Goal: Check status: Check status

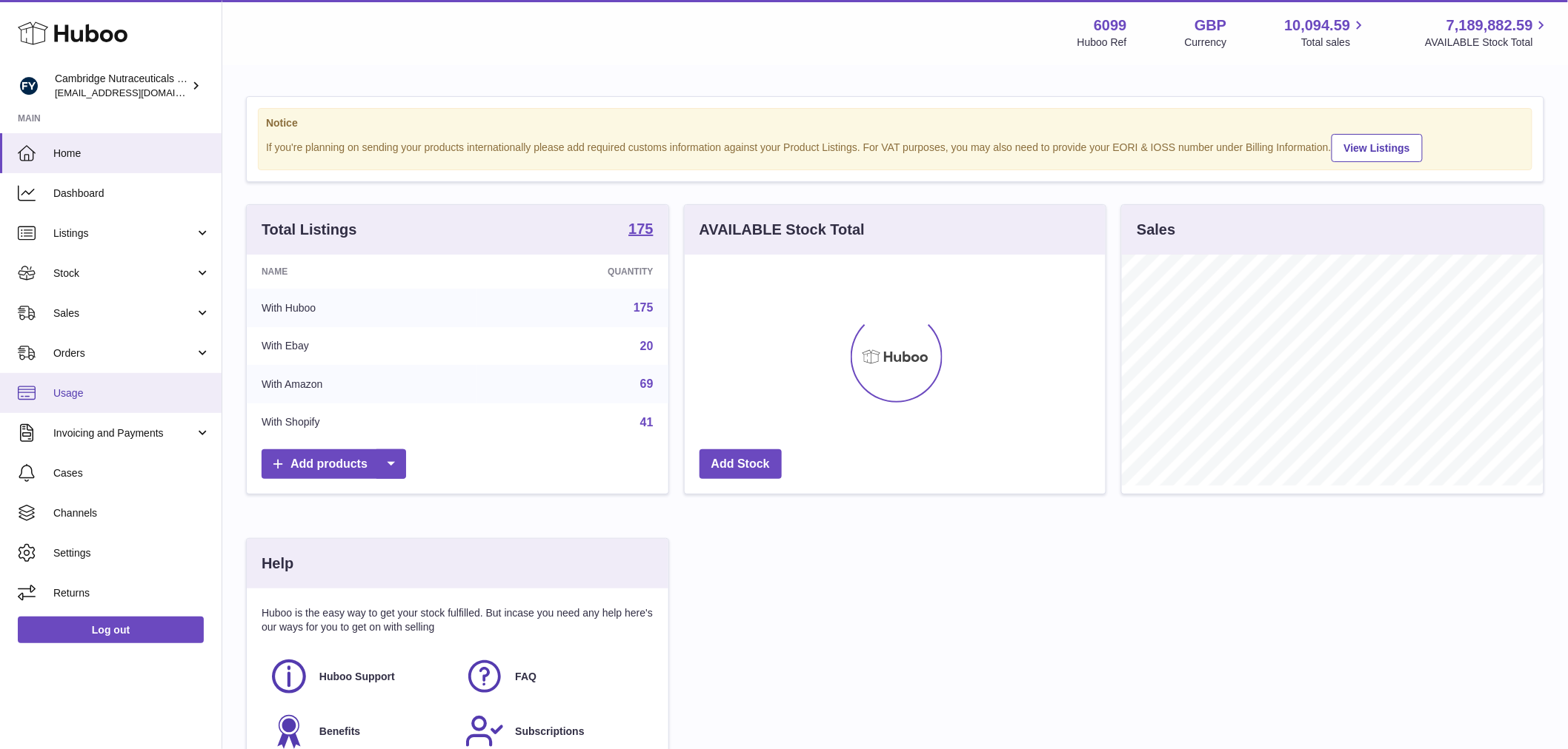
scroll to position [231, 421]
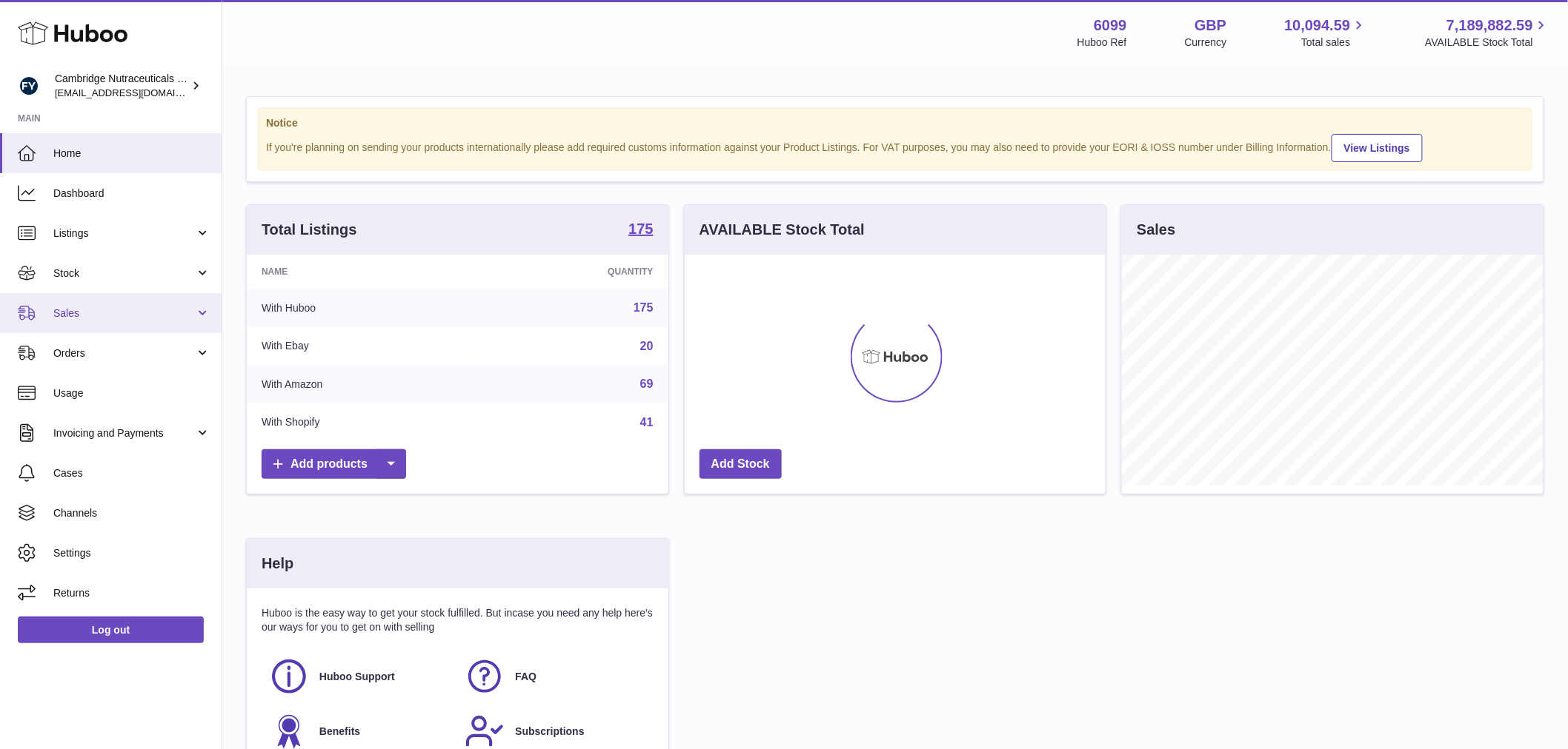
click at [99, 306] on span "Sales" at bounding box center [124, 313] width 141 height 14
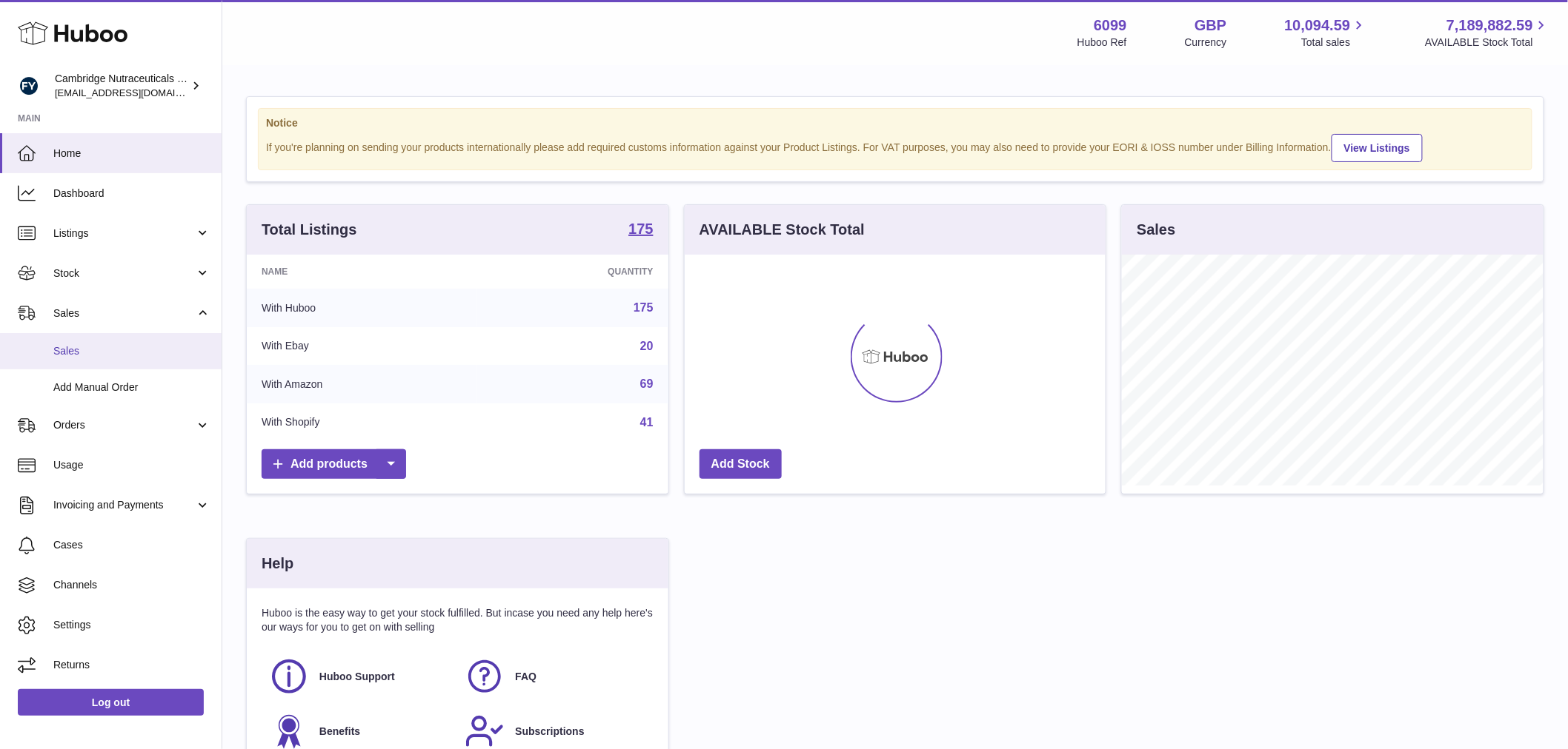
click at [101, 345] on span "Sales" at bounding box center [132, 351] width 157 height 14
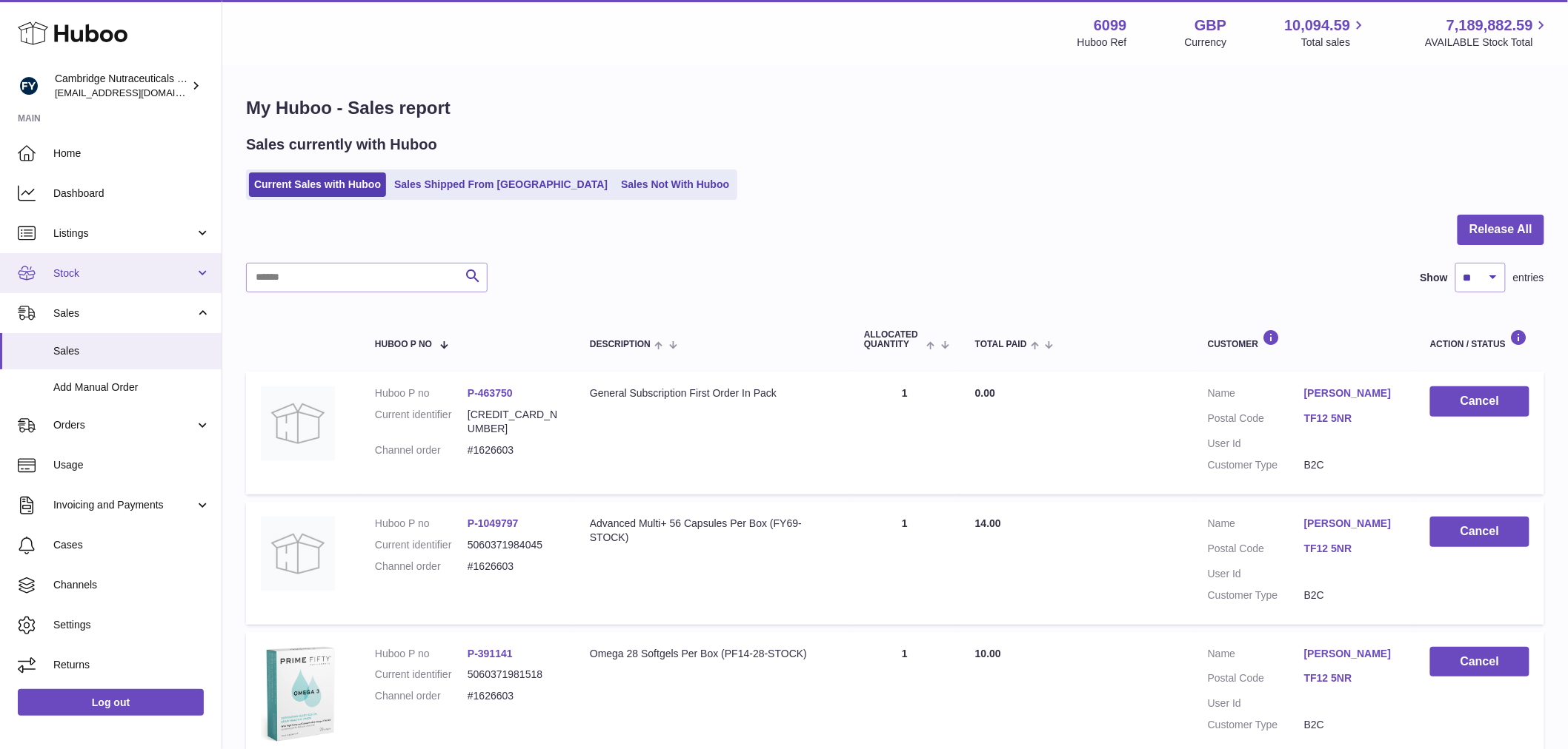
click at [90, 260] on link "Stock" at bounding box center [110, 273] width 221 height 40
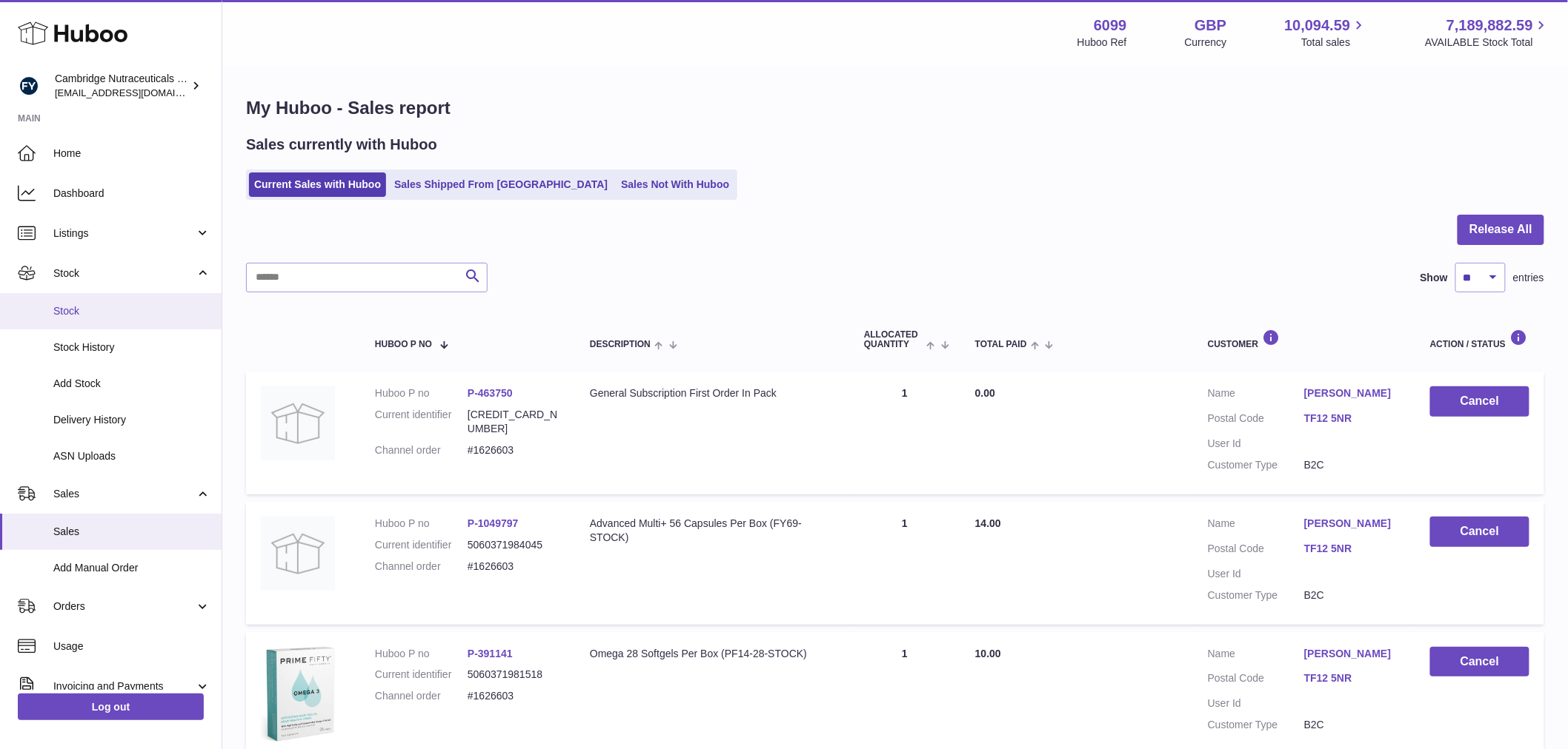
click at [109, 304] on span "Stock" at bounding box center [132, 311] width 157 height 14
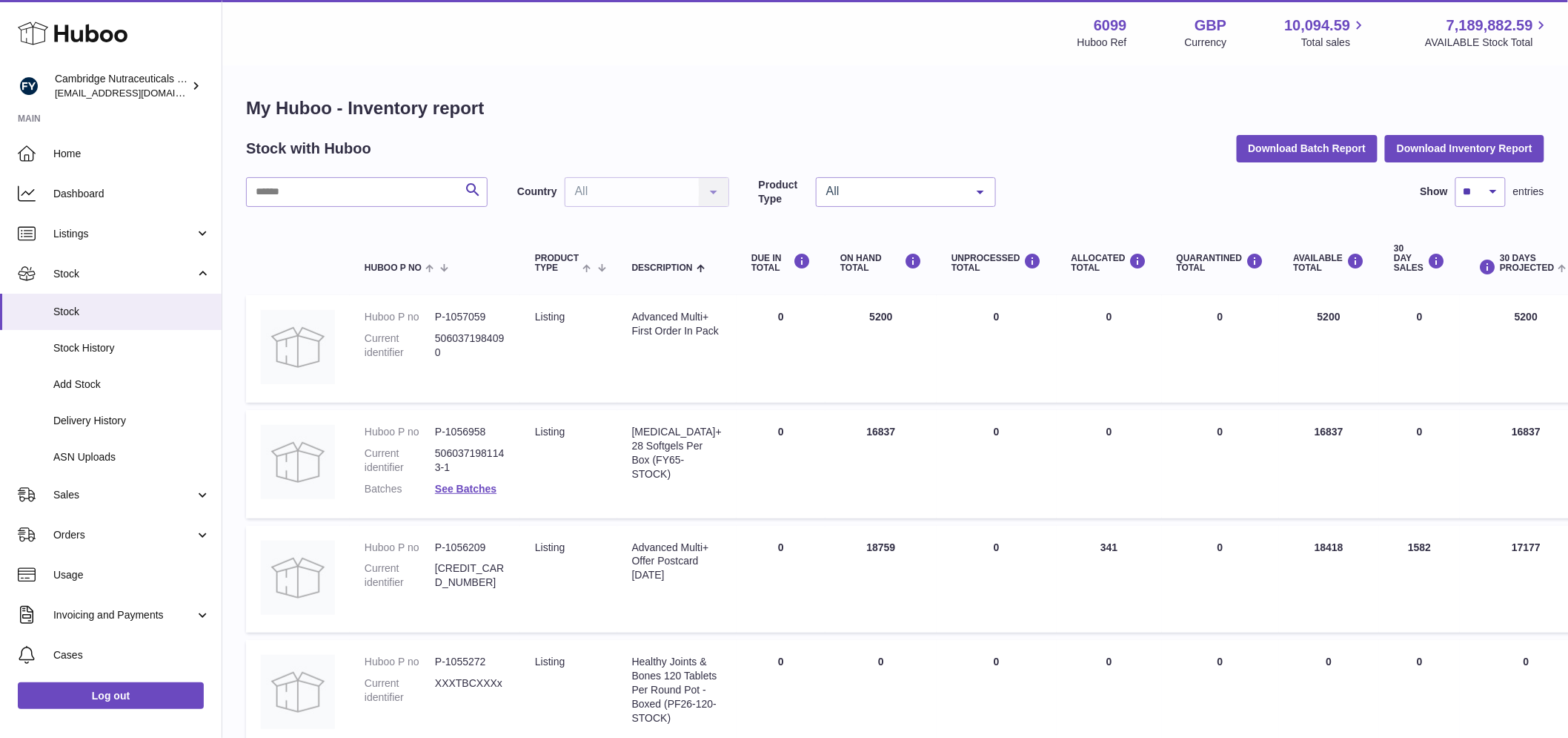
click at [341, 188] on input "text" at bounding box center [367, 191] width 242 height 29
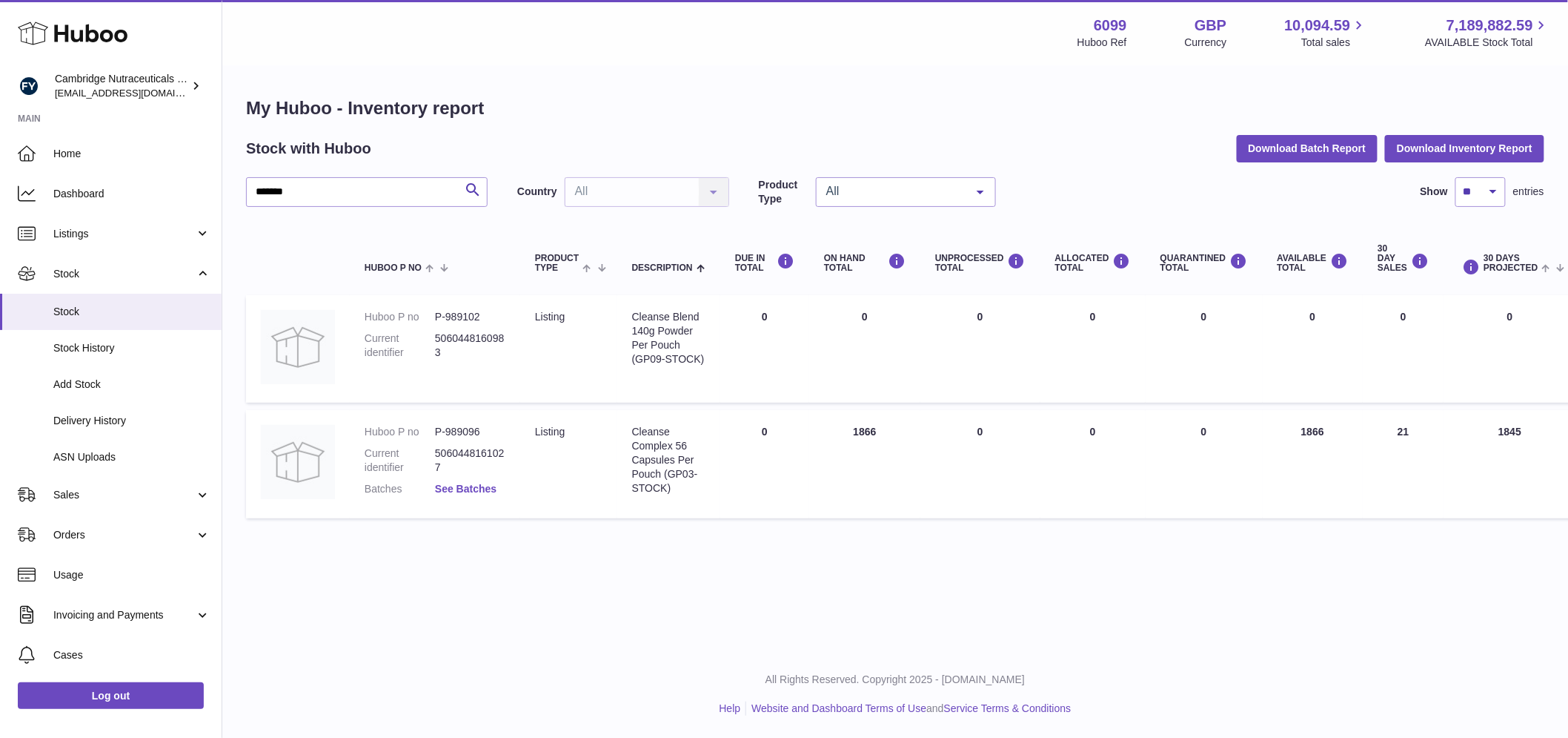
click at [474, 488] on link "See Batches" at bounding box center [465, 488] width 61 height 12
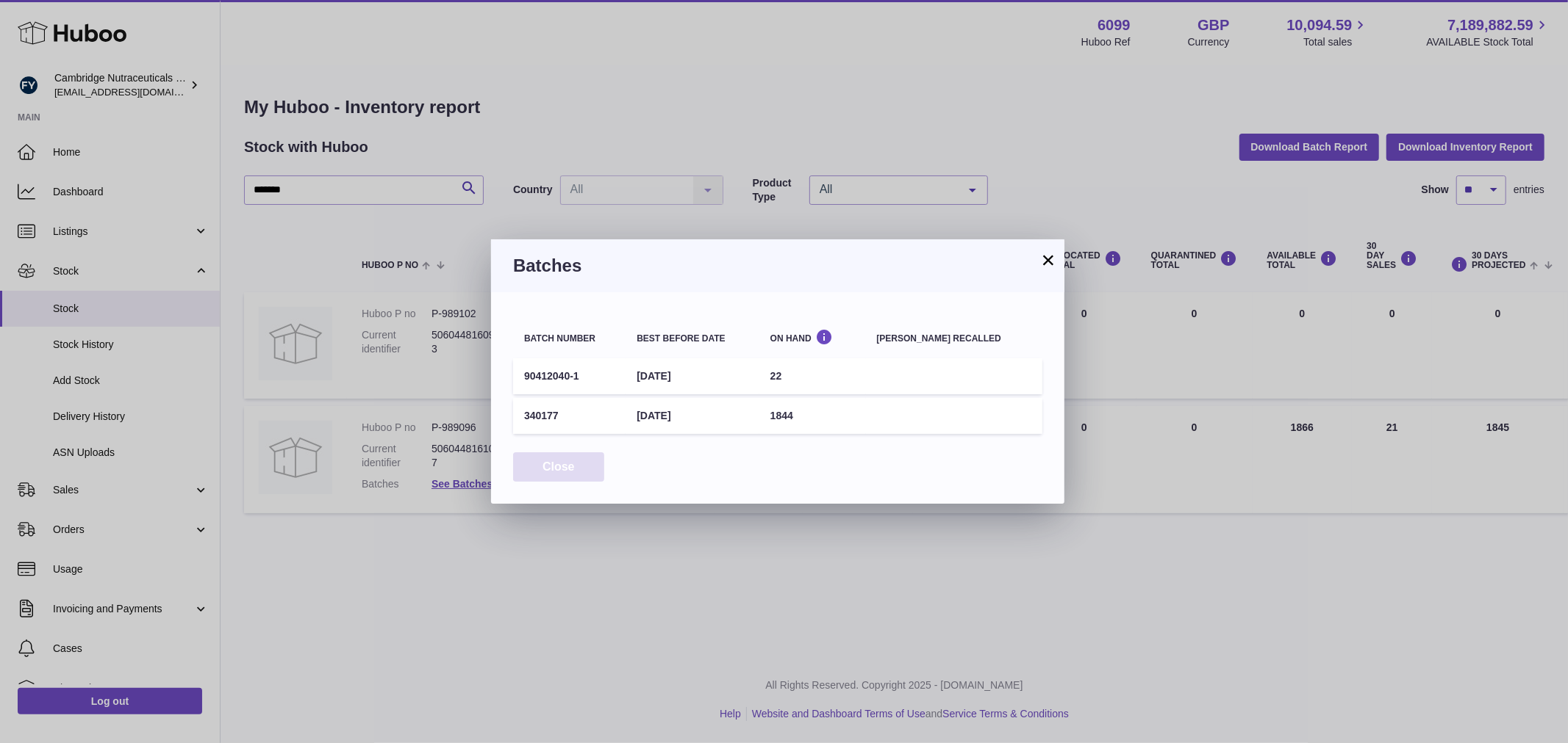
click at [552, 460] on button "Close" at bounding box center [558, 467] width 91 height 30
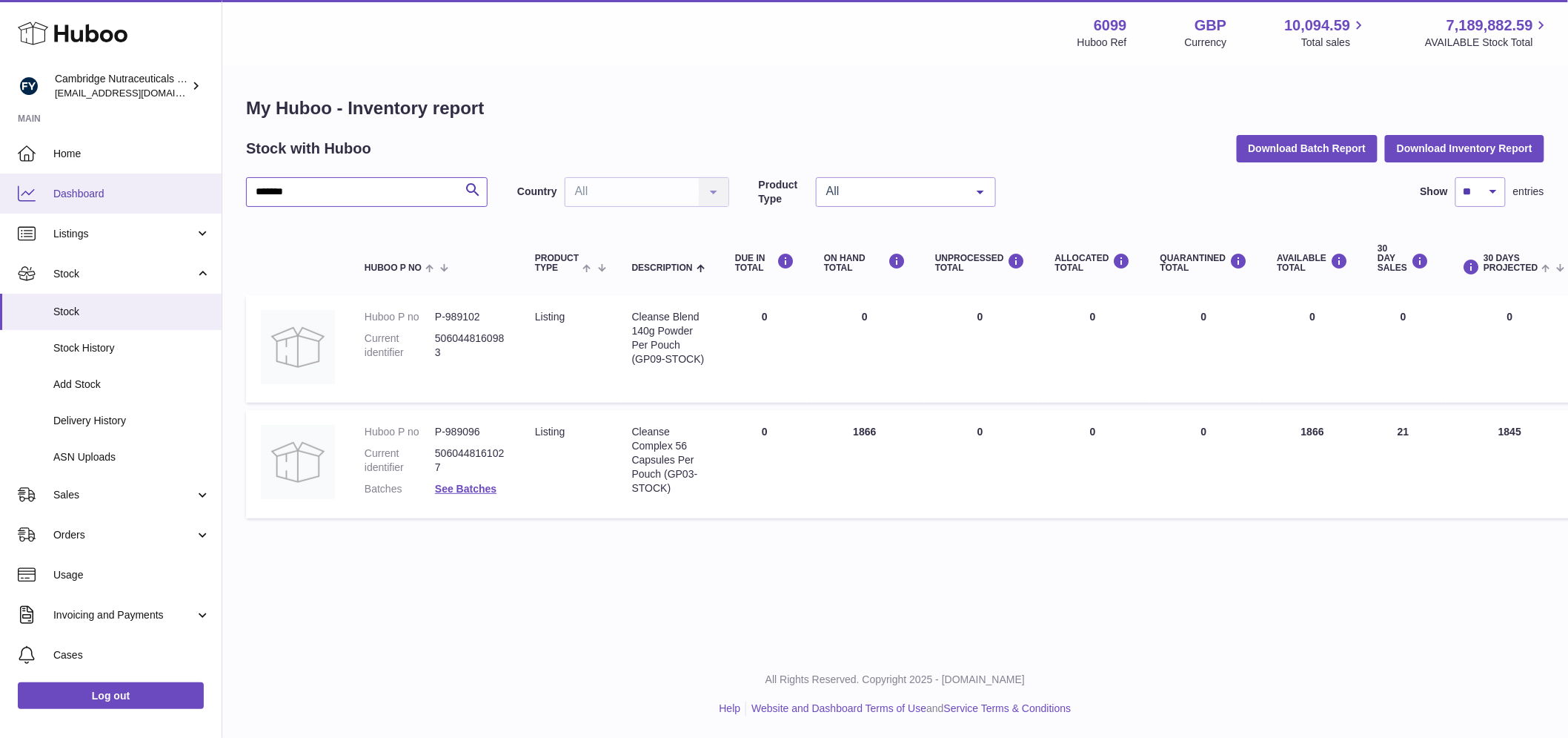
drag, startPoint x: 301, startPoint y: 184, endPoint x: 205, endPoint y: 187, distance: 96.0
click at [205, 187] on div "Huboo Cambridge Nutraceuticals Ltd huboo@camnutra.com Main Home Dashboard Listi…" at bounding box center [784, 369] width 1568 height 738
paste input "***"
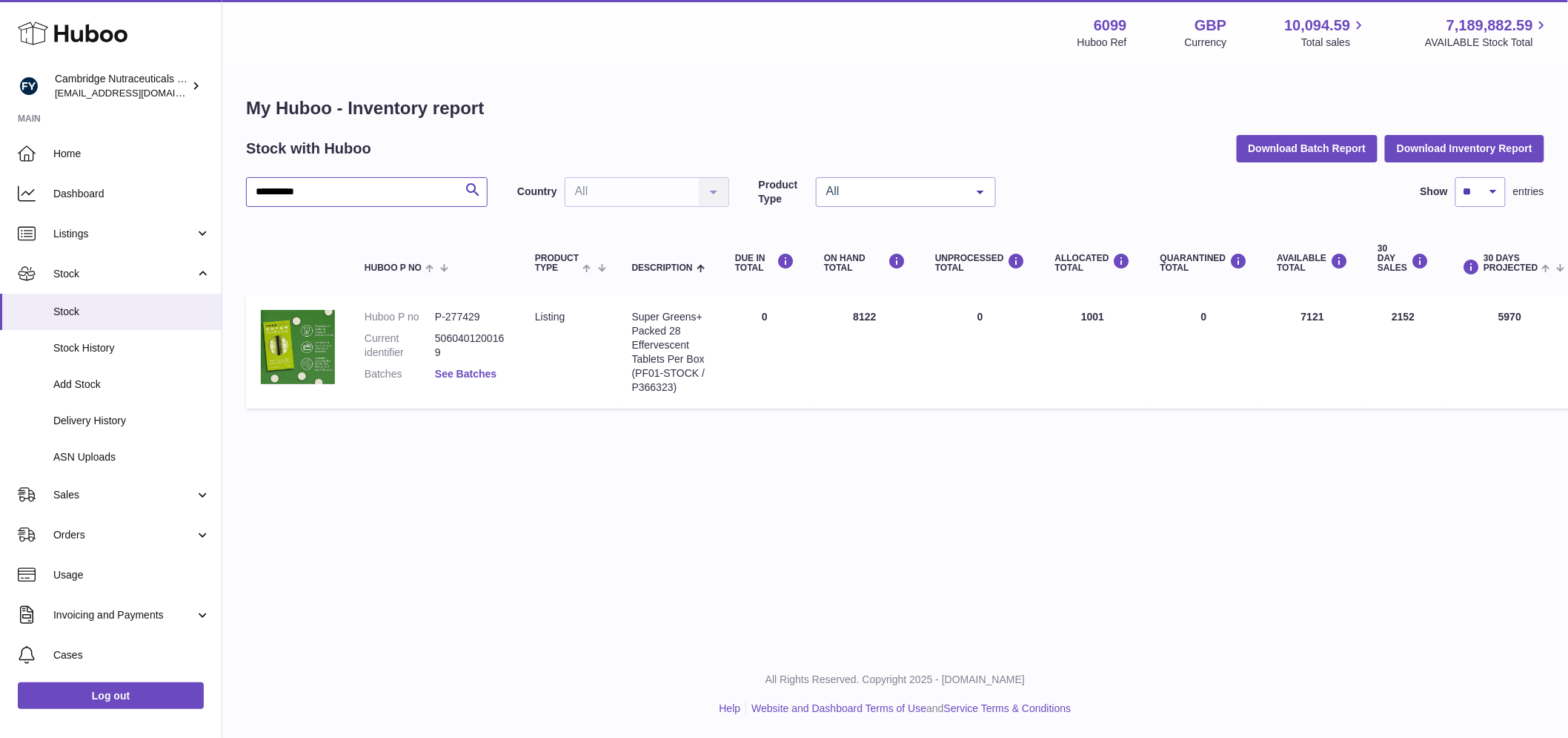
type input "**********"
click at [464, 372] on link "See Batches" at bounding box center [465, 374] width 61 height 12
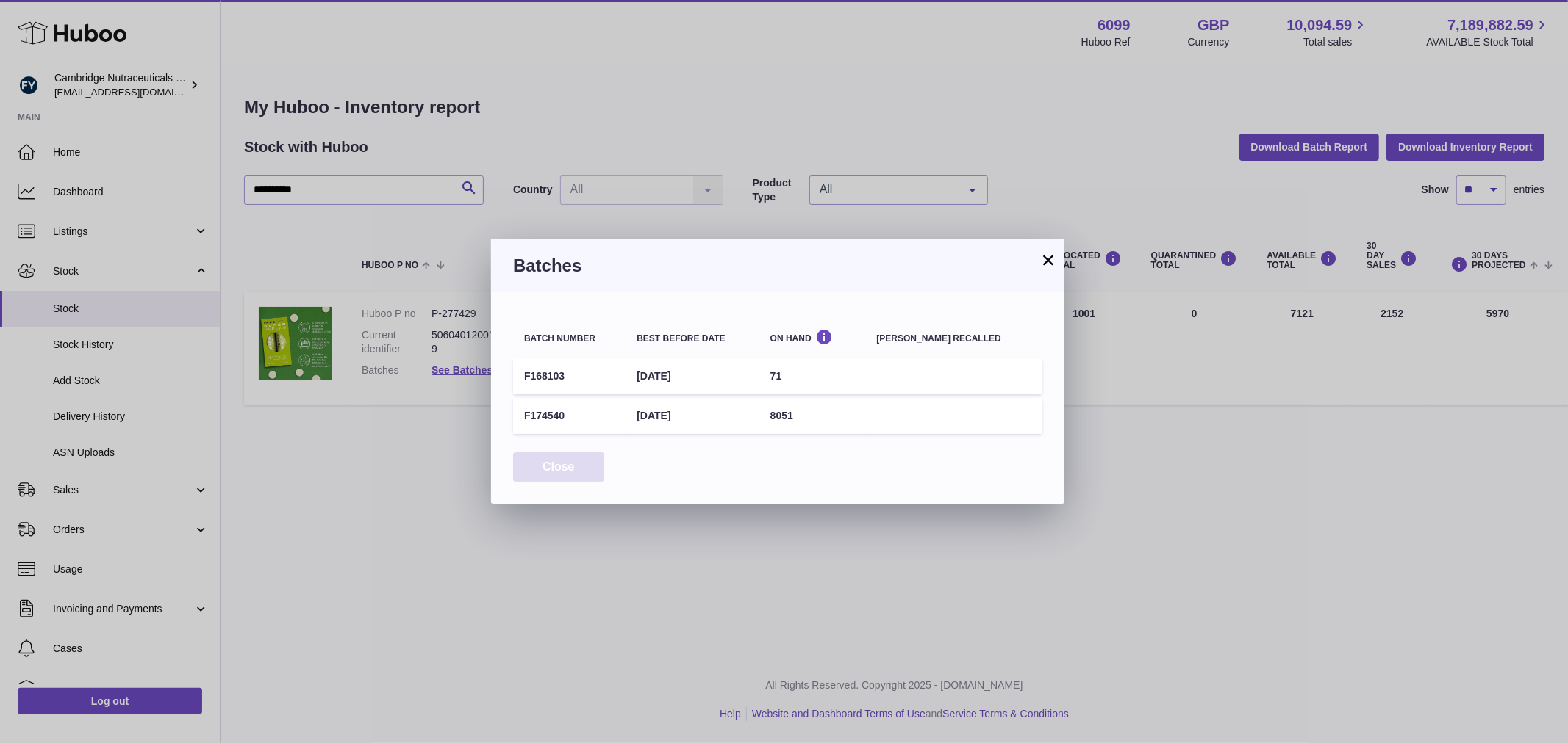
click at [574, 463] on button "Close" at bounding box center [558, 467] width 91 height 30
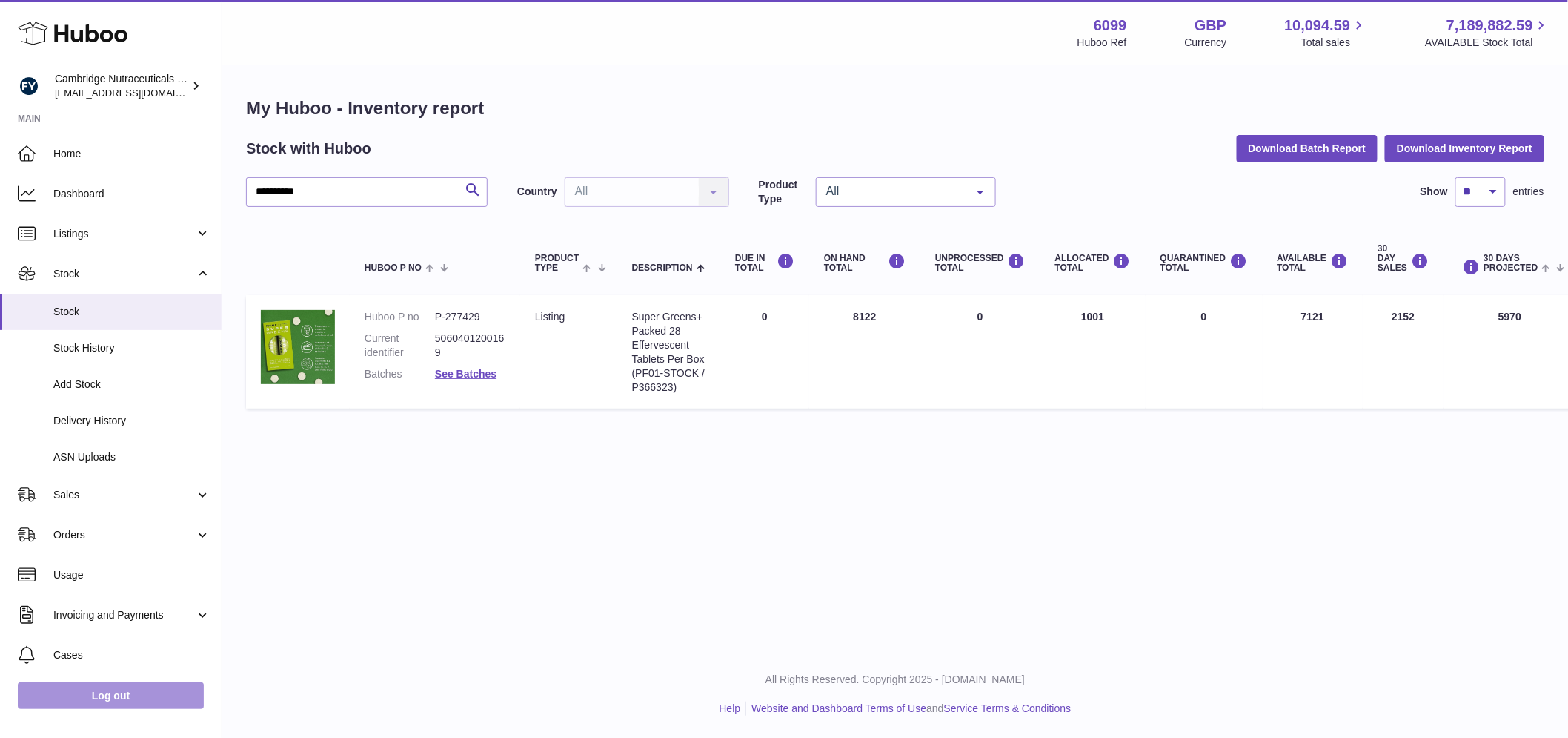
click at [85, 701] on link "Log out" at bounding box center [110, 695] width 186 height 26
